Goal: Download file/media

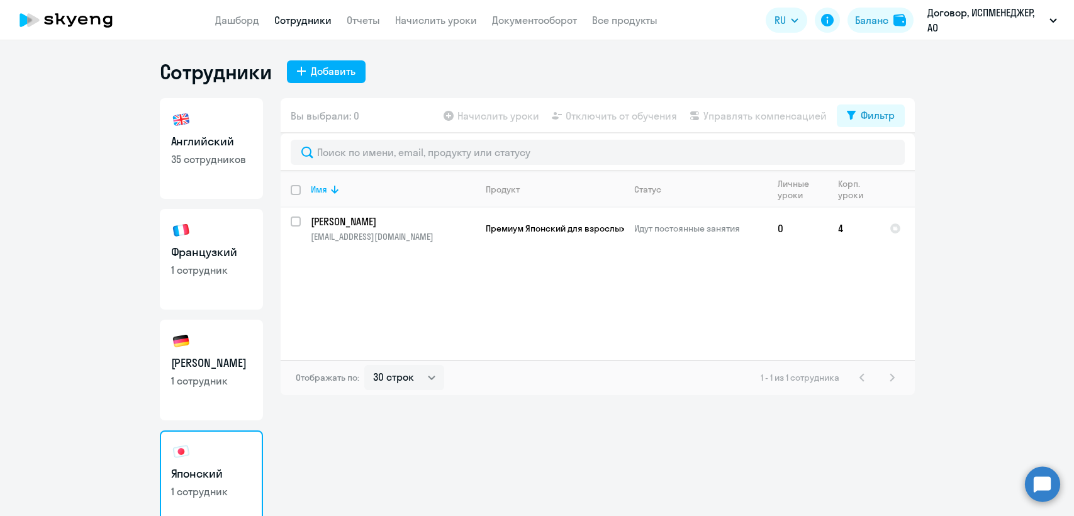
select select "30"
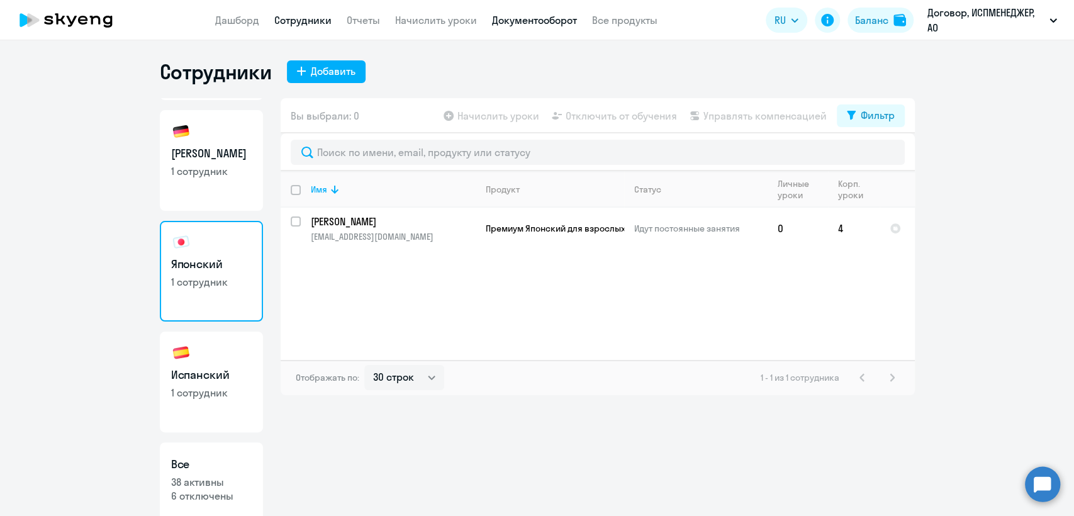
click at [538, 14] on link "Документооборот" at bounding box center [534, 20] width 85 height 13
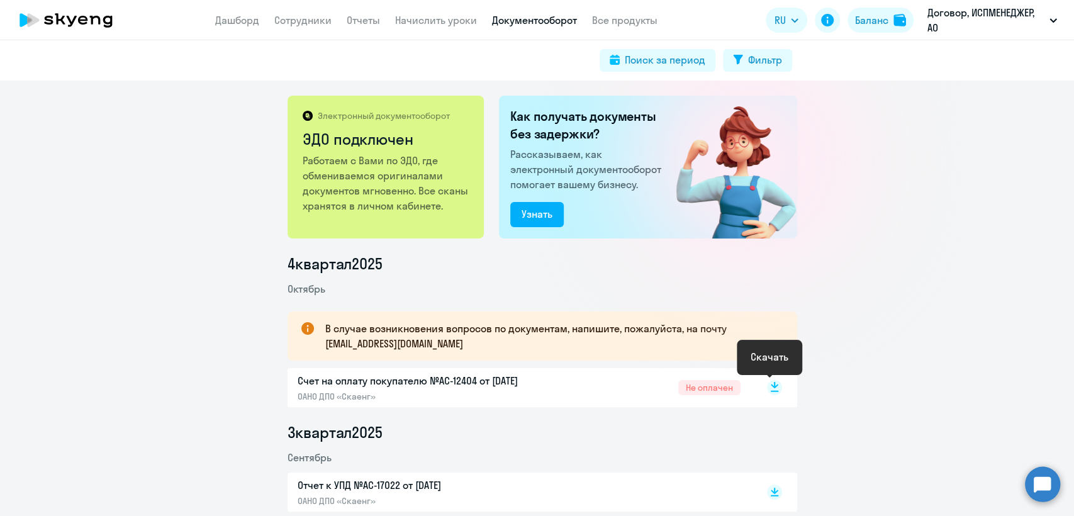
click at [767, 386] on icon at bounding box center [774, 387] width 15 height 15
click at [362, 25] on link "Отчеты" at bounding box center [363, 20] width 33 height 13
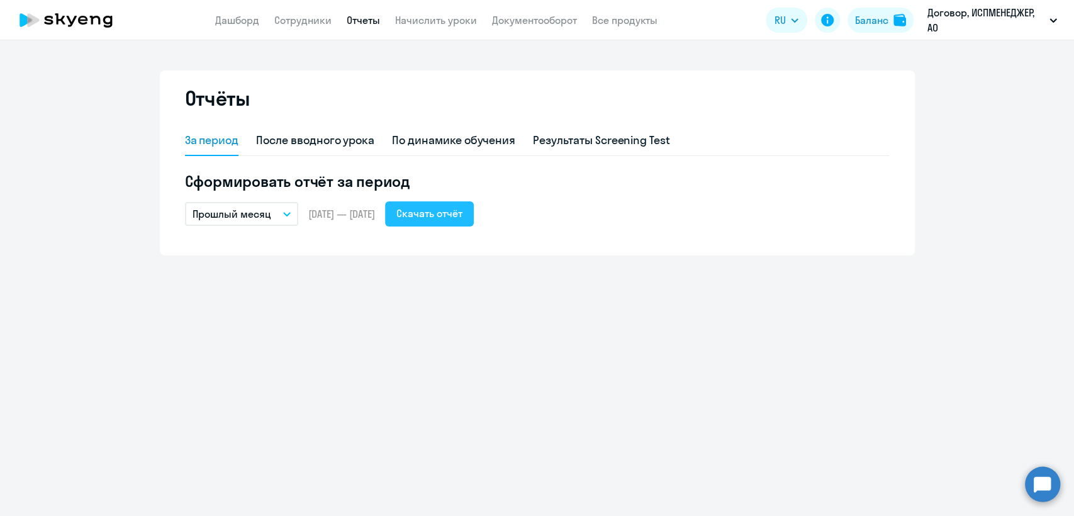
click at [463, 212] on div "Скачать отчёт" at bounding box center [429, 213] width 66 height 15
click at [712, 19] on app-header "Дашборд Сотрудники Отчеты Начислить уроки Документооборот Все продукты Дашборд …" at bounding box center [537, 20] width 1074 height 40
